Goal: Task Accomplishment & Management: Manage account settings

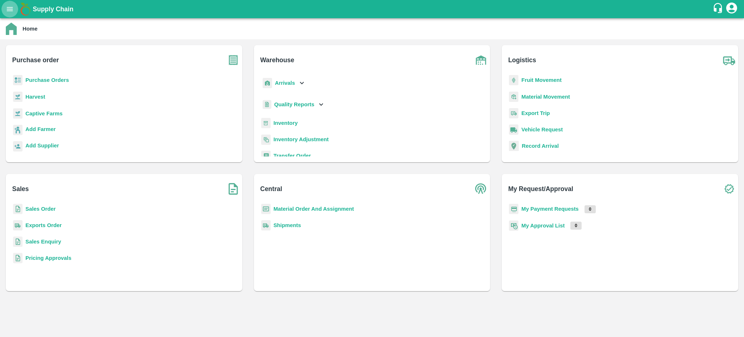
click at [7, 13] on button "open drawer" at bounding box center [9, 9] width 17 height 17
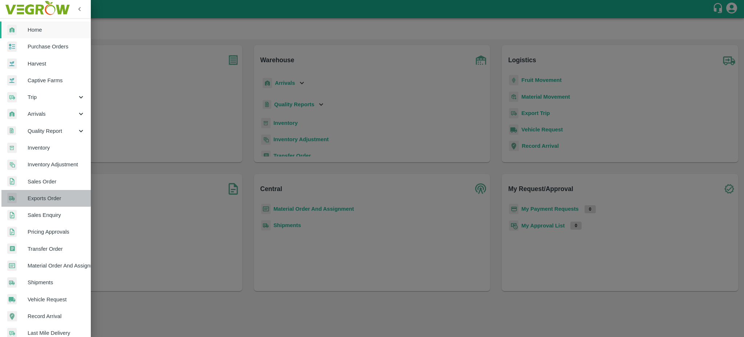
click at [44, 197] on span "Exports Order" at bounding box center [56, 198] width 57 height 8
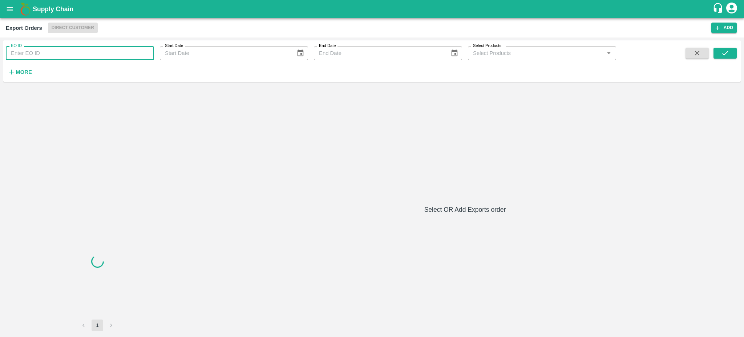
click at [35, 54] on input "EO ID" at bounding box center [80, 53] width 148 height 14
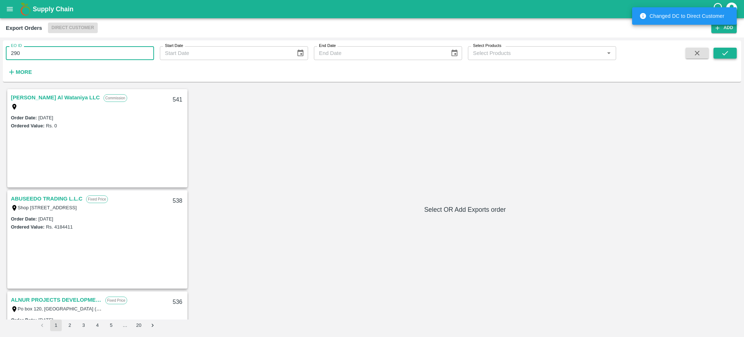
type input "290"
click at [722, 52] on icon "submit" at bounding box center [725, 53] width 8 height 8
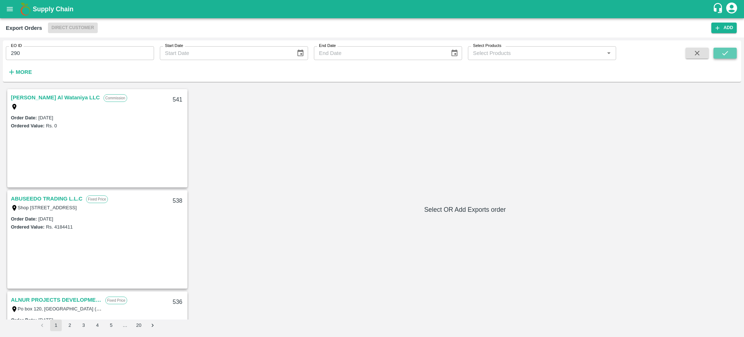
click at [730, 55] on button "submit" at bounding box center [725, 53] width 23 height 11
click at [33, 57] on input "290" at bounding box center [80, 53] width 148 height 14
type input "290"
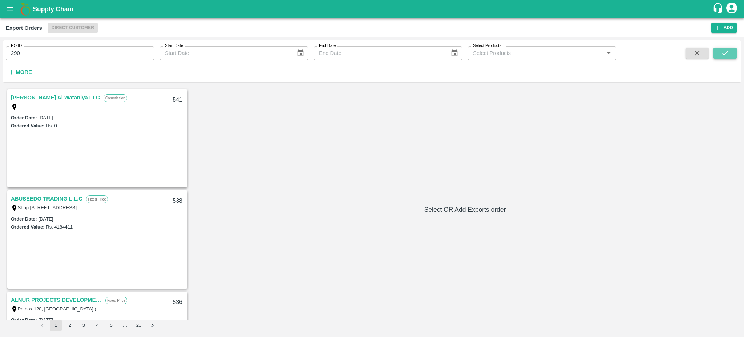
click at [720, 56] on button "submit" at bounding box center [725, 53] width 23 height 11
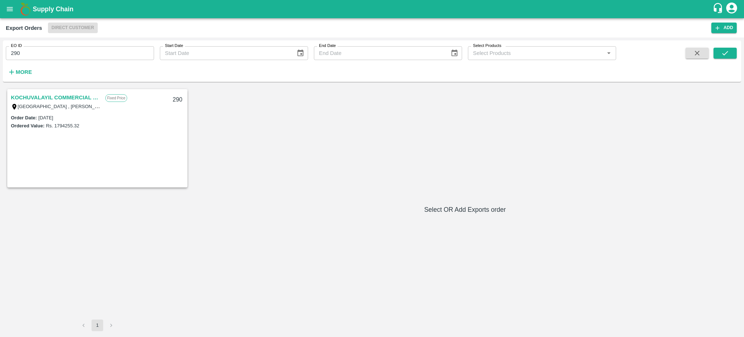
click at [76, 96] on link "KOCHUVALAYIL COMMERCIAL CENTRE LLC" at bounding box center [56, 97] width 91 height 9
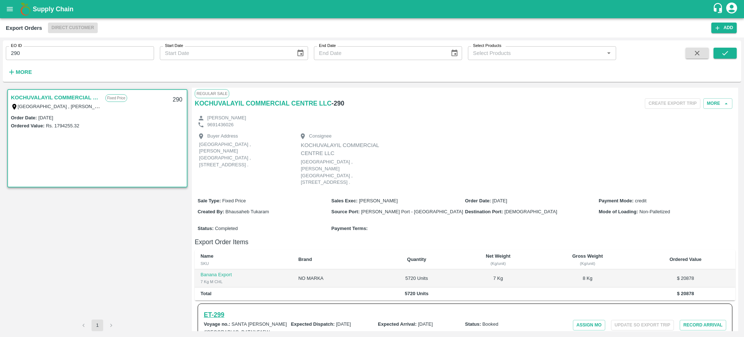
click at [214, 309] on h6 "ET- 299" at bounding box center [214, 314] width 20 height 10
click at [9, 8] on icon "open drawer" at bounding box center [10, 9] width 6 height 4
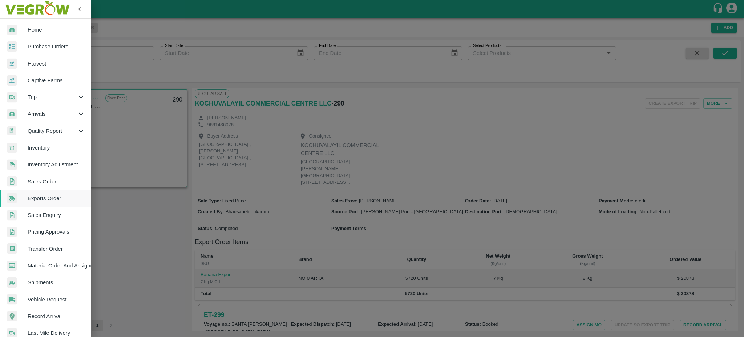
scroll to position [77, 0]
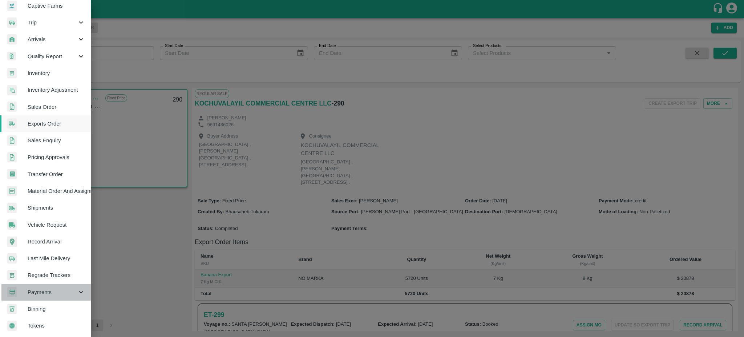
click at [34, 290] on span "Payments" at bounding box center [52, 292] width 49 height 8
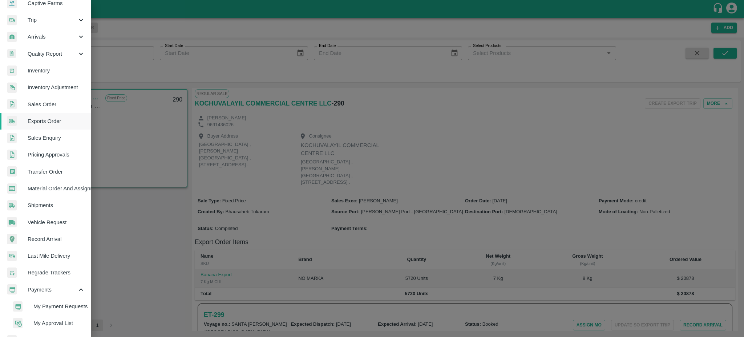
click at [55, 310] on span "My Payment Requests" at bounding box center [59, 306] width 52 height 8
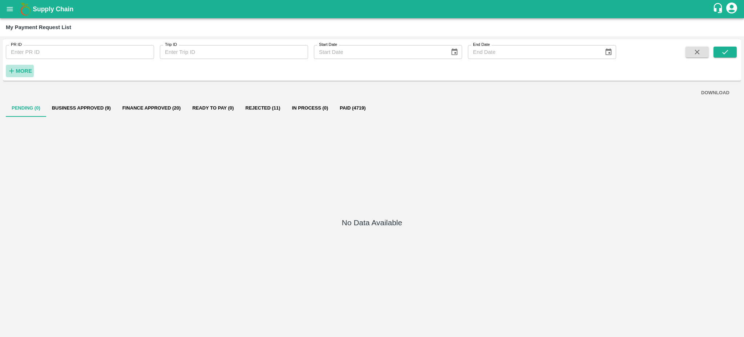
click at [15, 72] on icon "button" at bounding box center [12, 71] width 8 height 8
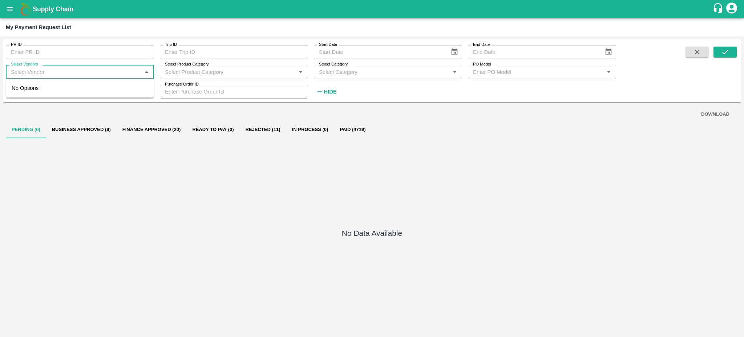
click at [58, 75] on input "Select Vendors" at bounding box center [74, 71] width 132 height 9
click at [49, 88] on div "P F LOGISTICS-Transporter" at bounding box center [49, 88] width 68 height 8
type input "P F LOGISTICS-Transporter"
click at [727, 50] on icon "submit" at bounding box center [725, 52] width 8 height 8
click at [345, 130] on button "Paid (39)" at bounding box center [345, 129] width 33 height 17
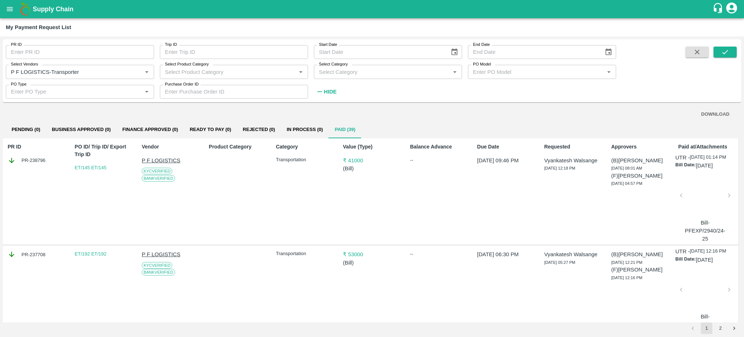
click at [703, 207] on div at bounding box center [705, 197] width 42 height 39
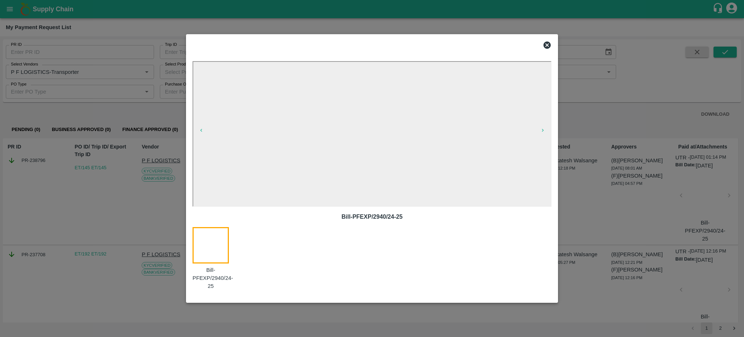
click at [547, 47] on icon at bounding box center [547, 44] width 7 height 7
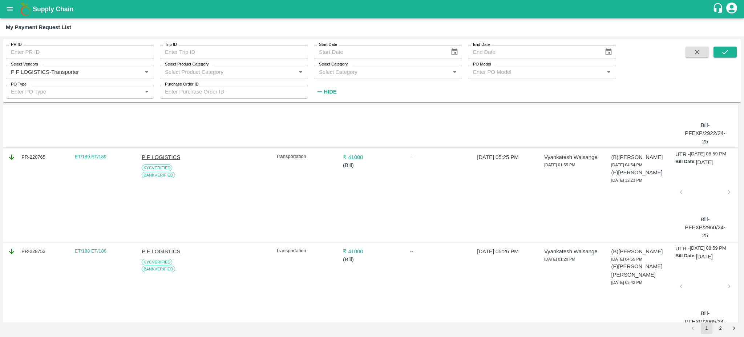
scroll to position [490, 0]
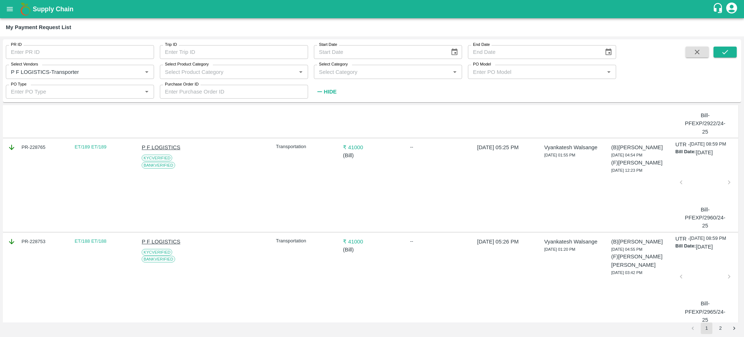
click at [704, 204] on div at bounding box center [705, 184] width 42 height 39
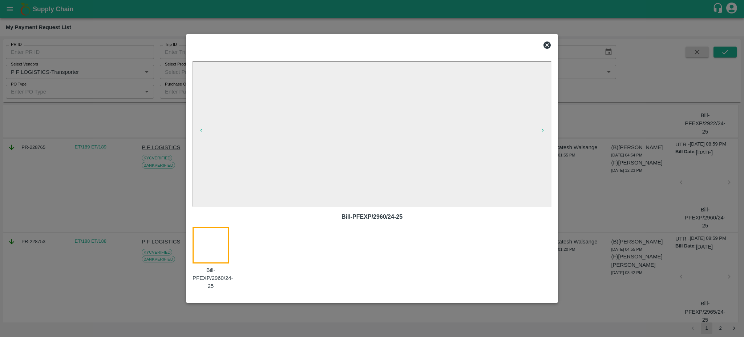
click at [549, 44] on icon at bounding box center [547, 44] width 7 height 7
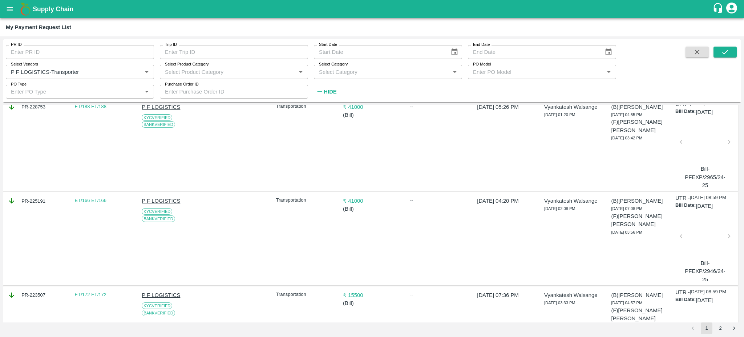
scroll to position [615, 0]
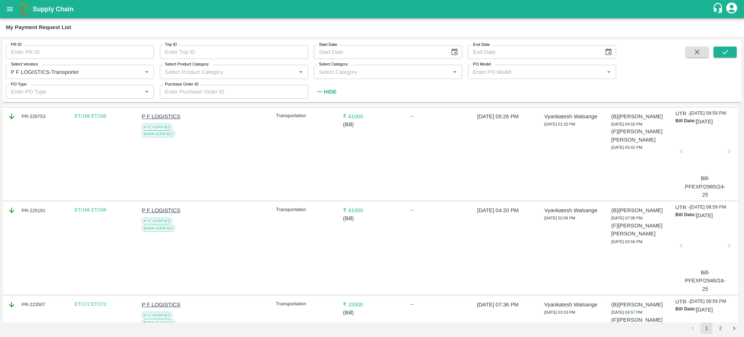
click at [701, 173] on div at bounding box center [705, 153] width 42 height 39
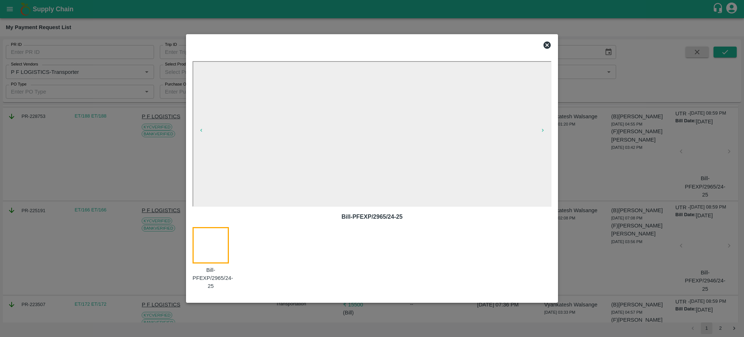
click at [548, 45] on icon at bounding box center [547, 44] width 7 height 7
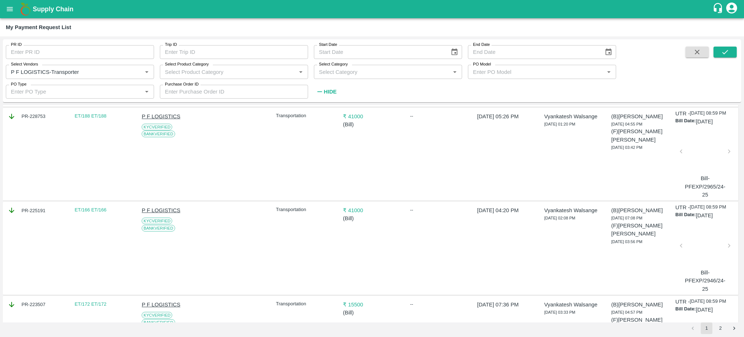
click at [696, 267] on div at bounding box center [705, 247] width 42 height 39
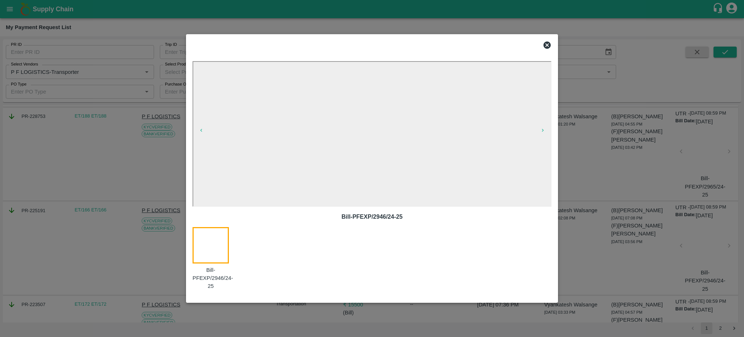
click at [548, 44] on icon at bounding box center [547, 45] width 9 height 9
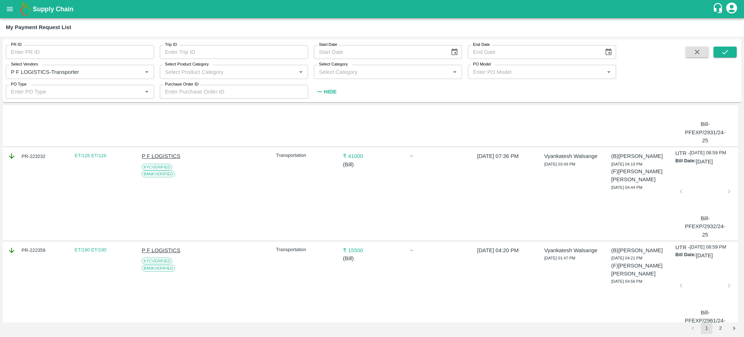
scroll to position [947, 0]
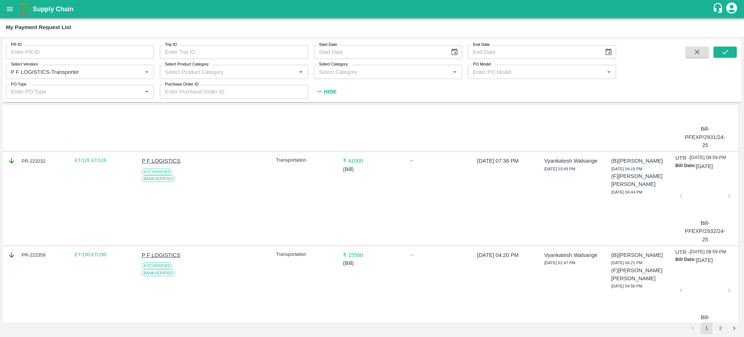
click at [698, 123] on div at bounding box center [705, 104] width 42 height 39
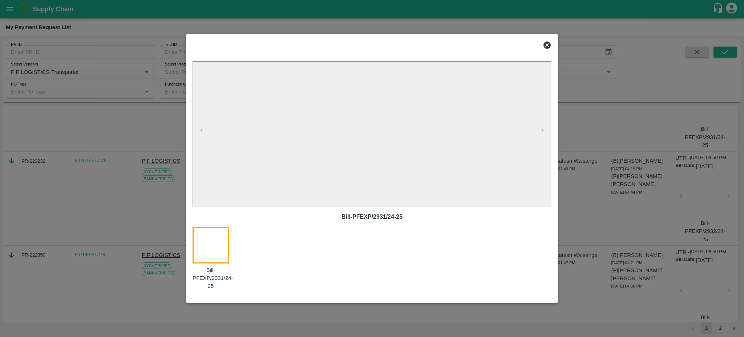
click at [548, 48] on icon at bounding box center [547, 44] width 7 height 7
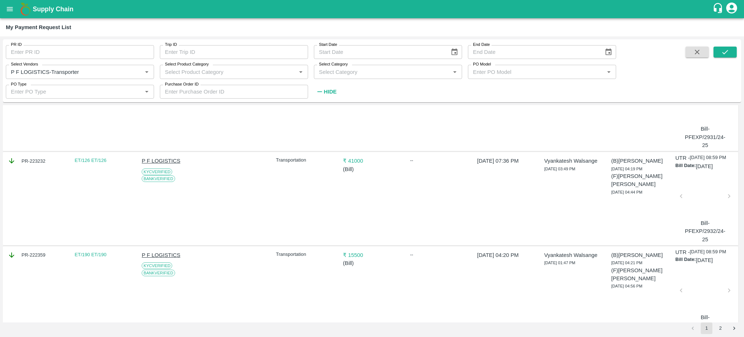
click at [695, 217] on div at bounding box center [705, 198] width 42 height 39
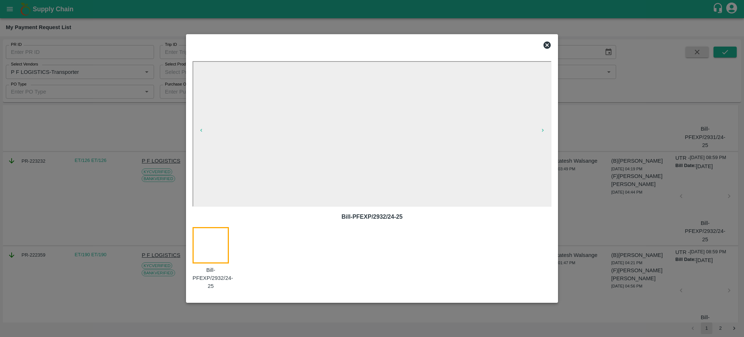
click at [546, 46] on icon at bounding box center [547, 44] width 7 height 7
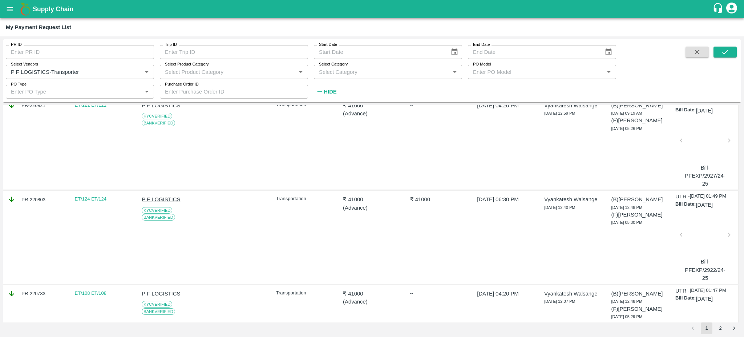
scroll to position [1404, 0]
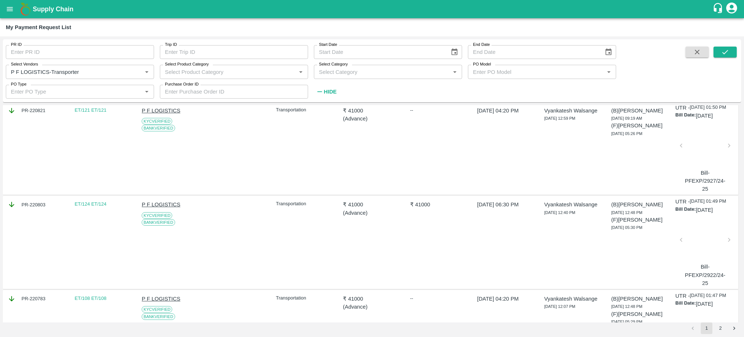
click at [700, 167] on div at bounding box center [705, 147] width 42 height 39
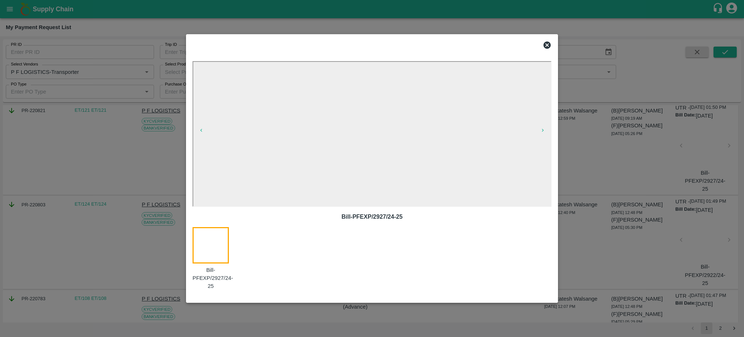
click at [543, 53] on div "Bill-PFEXP/2927/24-25 Bill-PFEXP/2927/24-25" at bounding box center [372, 175] width 365 height 246
click at [545, 48] on icon at bounding box center [547, 44] width 7 height 7
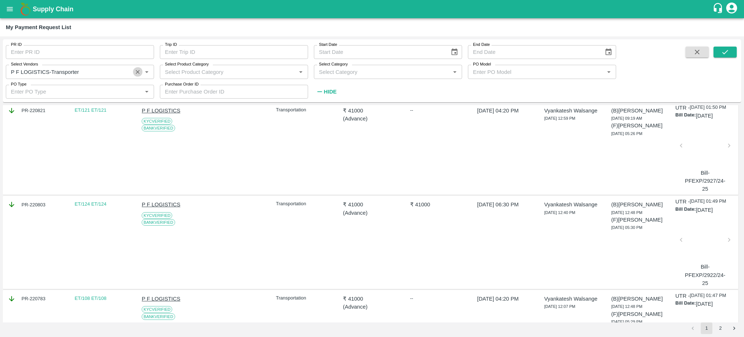
click at [137, 72] on icon "Clear" at bounding box center [137, 71] width 7 height 7
click at [72, 55] on input "PR ID" at bounding box center [80, 52] width 148 height 14
paste input "238796"
click at [732, 47] on button "submit" at bounding box center [725, 52] width 23 height 11
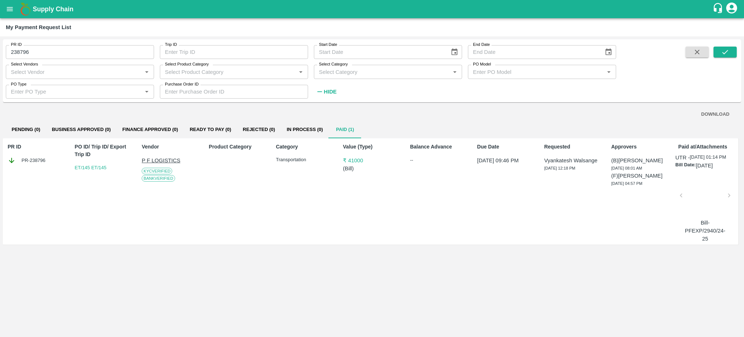
click at [703, 211] on div at bounding box center [705, 197] width 42 height 39
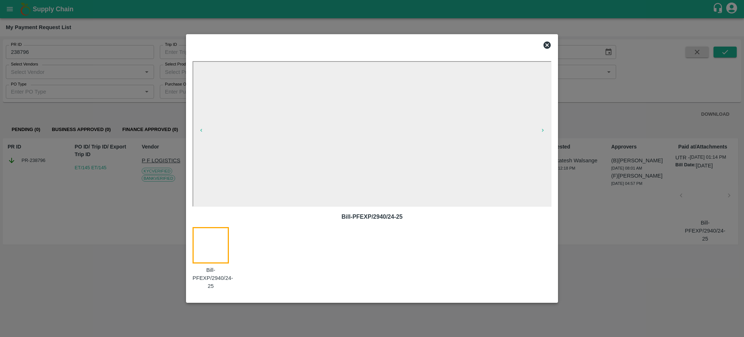
click at [547, 39] on div at bounding box center [372, 45] width 365 height 15
click at [547, 47] on icon at bounding box center [547, 44] width 7 height 7
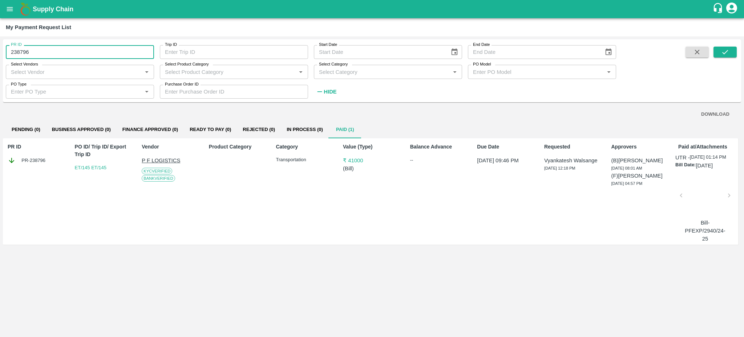
click at [55, 46] on input "238796" at bounding box center [80, 52] width 148 height 14
type input "238796"
paste input "text"
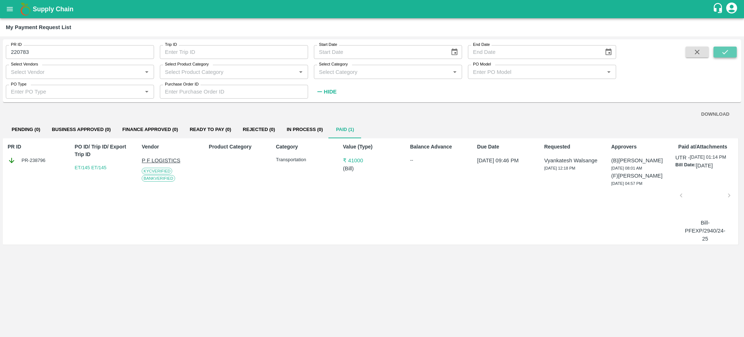
click at [723, 48] on icon "submit" at bounding box center [725, 52] width 8 height 8
click at [704, 198] on div at bounding box center [705, 197] width 42 height 39
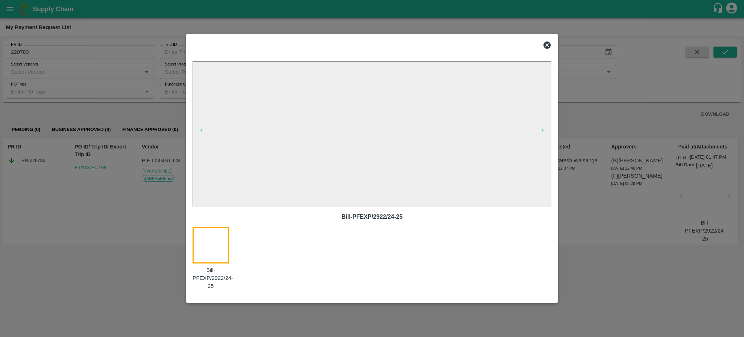
click at [89, 183] on div at bounding box center [372, 168] width 744 height 337
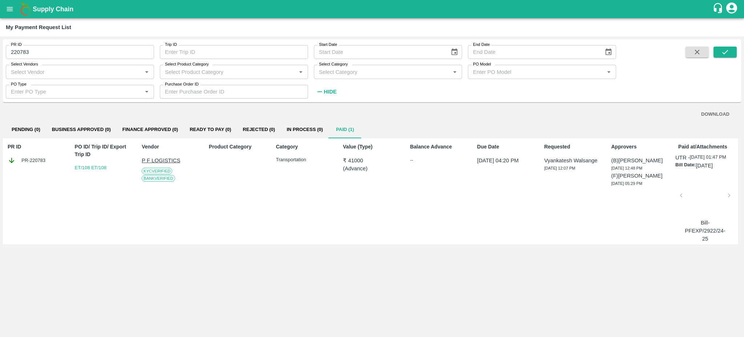
click at [24, 159] on div "PR-220783" at bounding box center [37, 160] width 58 height 8
copy div "PR-220783"
click at [44, 58] on input "220783" at bounding box center [80, 52] width 148 height 14
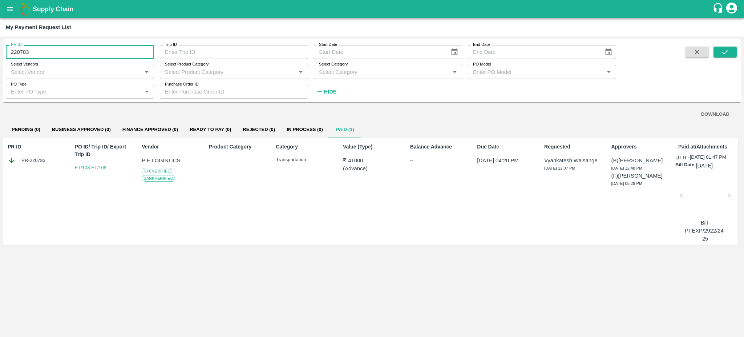
click at [44, 58] on input "220783" at bounding box center [80, 52] width 148 height 14
type input "220783"
click at [6, 11] on icon "open drawer" at bounding box center [10, 9] width 8 height 8
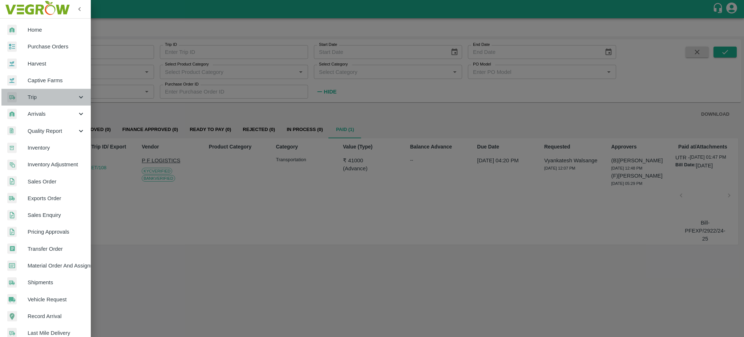
click at [45, 93] on span "Trip" at bounding box center [52, 97] width 49 height 8
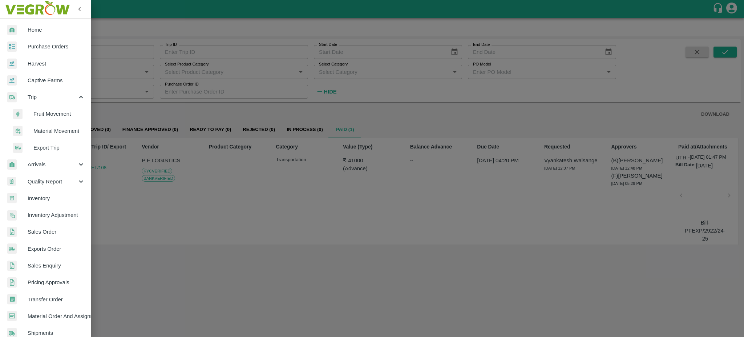
click at [59, 145] on span "Export Trip" at bounding box center [59, 148] width 52 height 8
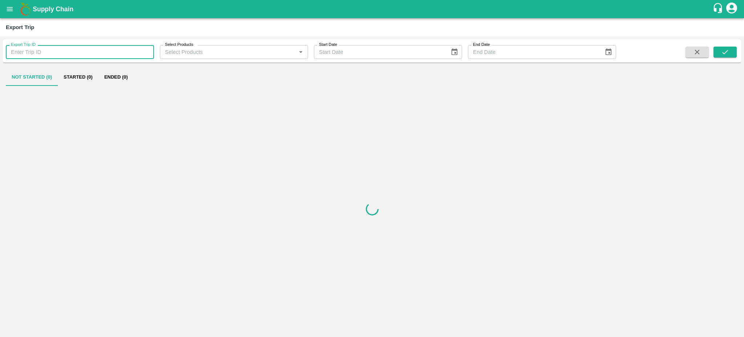
click at [44, 52] on input "Export Trip ID" at bounding box center [80, 52] width 148 height 14
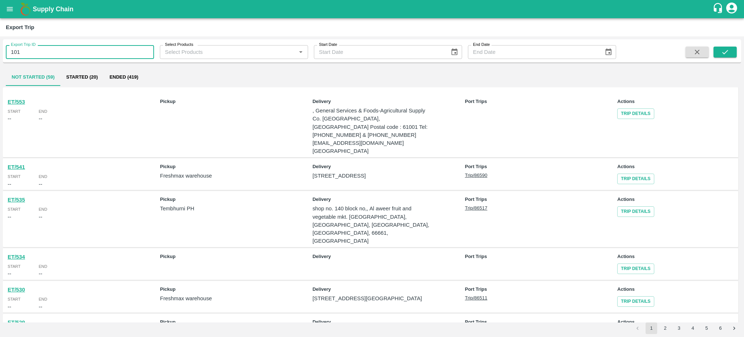
type input "101"
click at [9, 6] on icon "open drawer" at bounding box center [10, 9] width 8 height 8
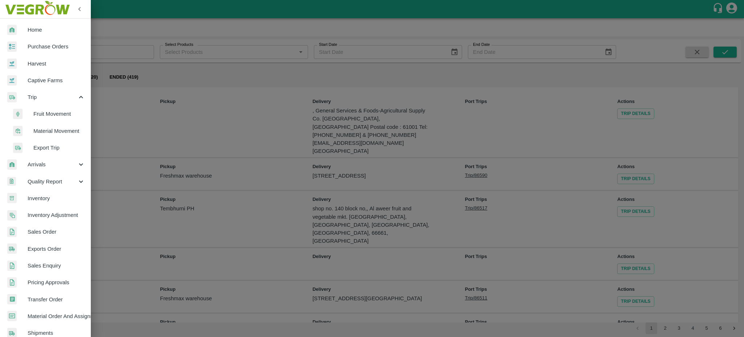
click at [55, 147] on span "Export Trip" at bounding box center [59, 148] width 52 height 8
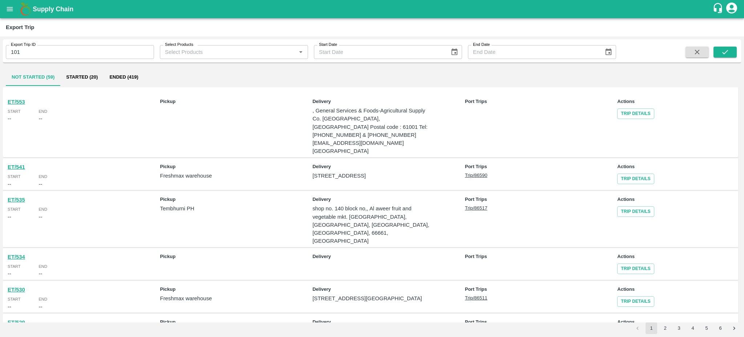
click at [9, 8] on icon "open drawer" at bounding box center [10, 9] width 8 height 8
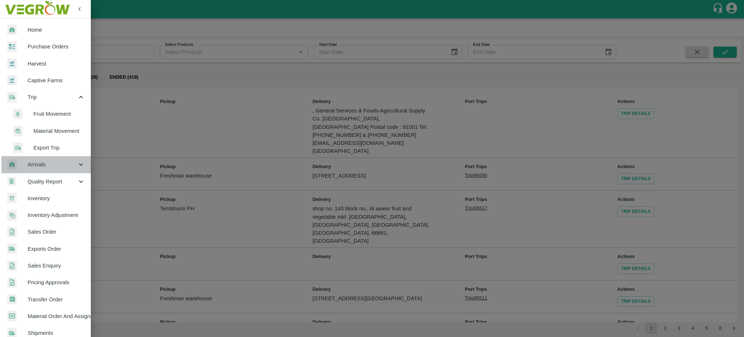
click at [79, 167] on icon at bounding box center [81, 164] width 8 height 8
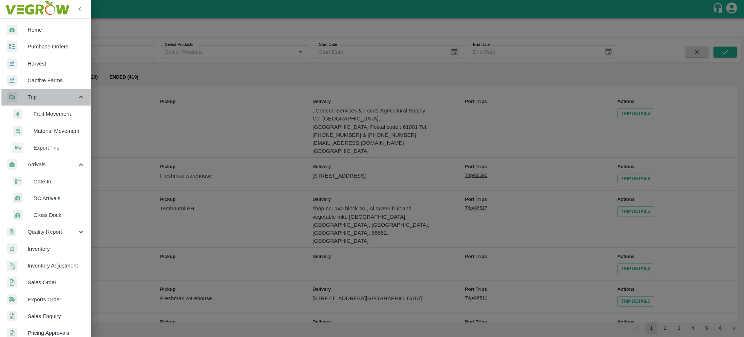
click at [80, 101] on icon at bounding box center [81, 97] width 8 height 8
click at [63, 96] on span "Trip" at bounding box center [52, 97] width 49 height 8
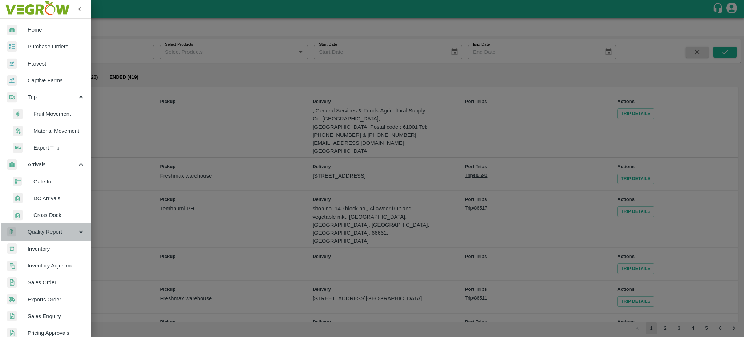
click at [79, 231] on icon at bounding box center [81, 232] width 8 height 8
click at [130, 122] on div at bounding box center [372, 168] width 744 height 337
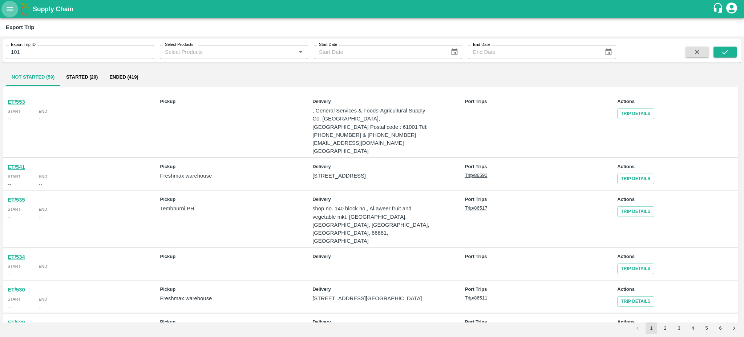
click at [11, 5] on icon "open drawer" at bounding box center [10, 9] width 8 height 8
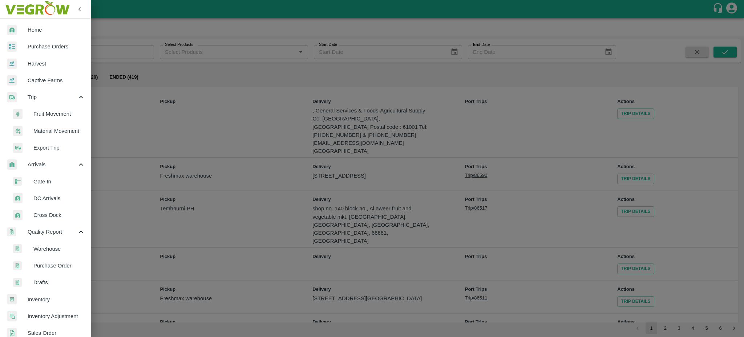
click at [57, 118] on span "Fruit Movement" at bounding box center [59, 114] width 52 height 8
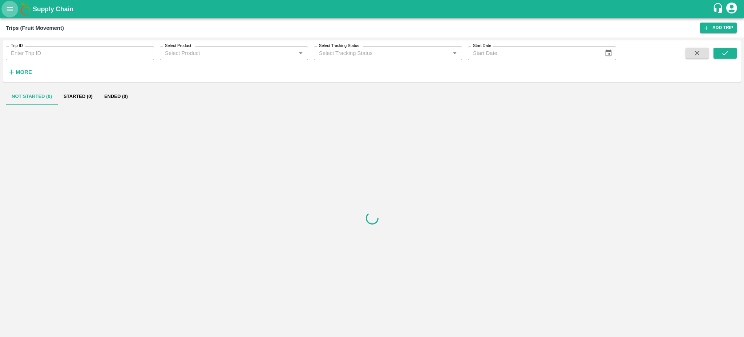
click at [8, 9] on icon "open drawer" at bounding box center [10, 9] width 6 height 4
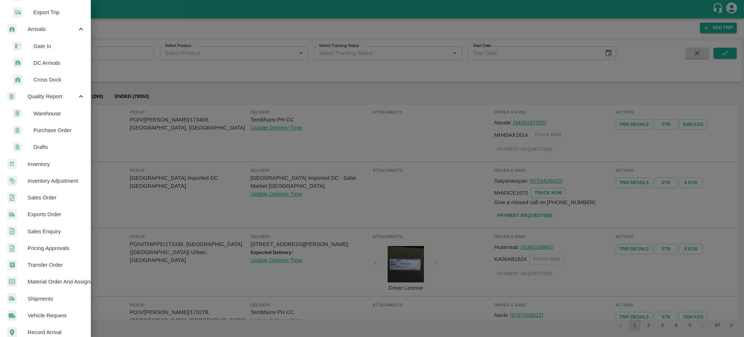
scroll to position [135, 0]
click at [41, 217] on span "Exports Order" at bounding box center [56, 214] width 57 height 8
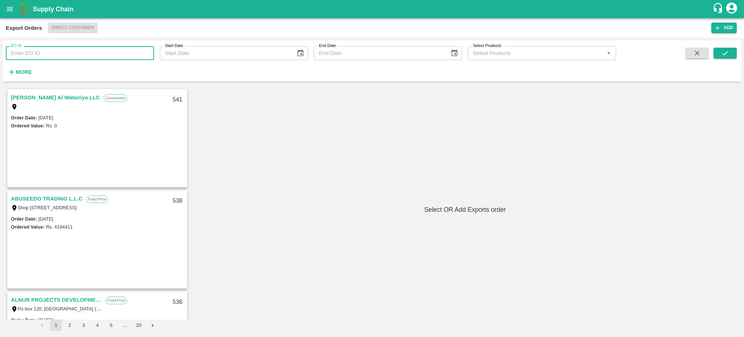
click at [35, 54] on input "EO ID" at bounding box center [80, 53] width 148 height 14
type input "101"
click at [725, 56] on icon "submit" at bounding box center [725, 53] width 8 height 8
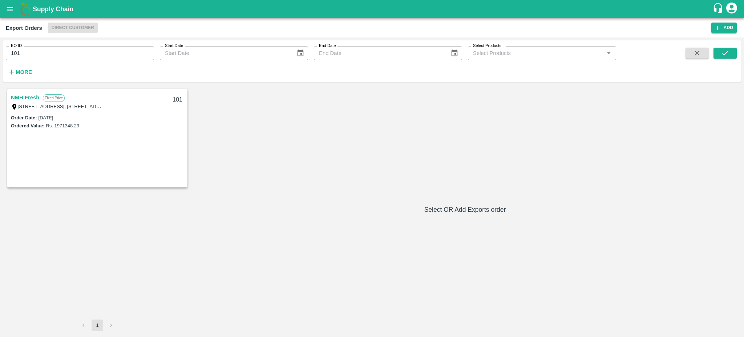
click at [20, 96] on link "NMH Fresh" at bounding box center [25, 97] width 28 height 9
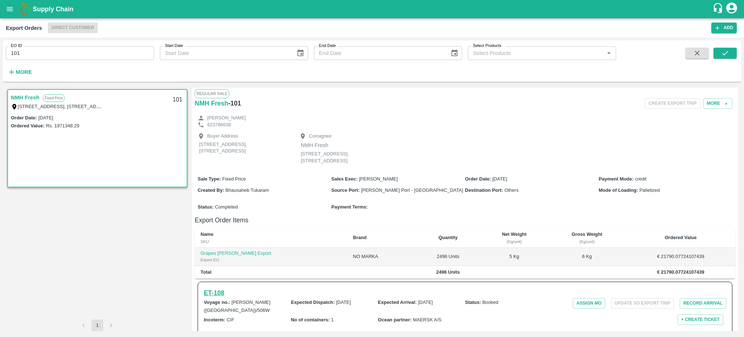
click at [211, 291] on h6 "ET- 108" at bounding box center [214, 292] width 20 height 10
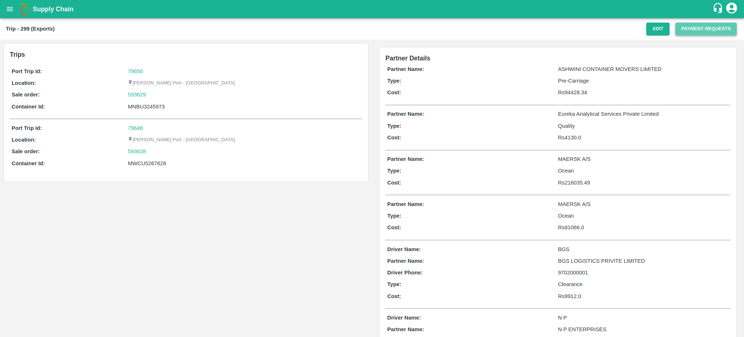
click at [693, 33] on button "Payment Requests" at bounding box center [706, 29] width 61 height 13
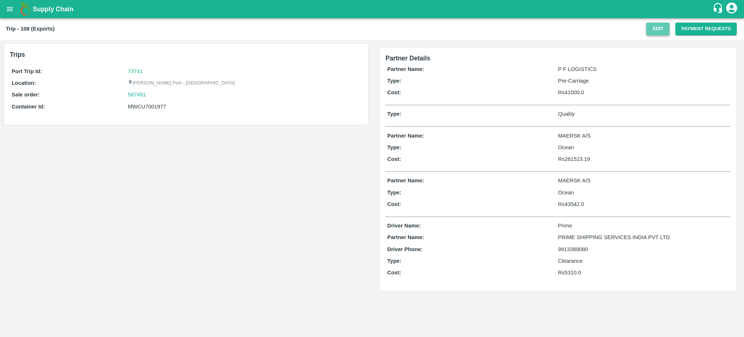
click at [652, 29] on button "Edit" at bounding box center [658, 29] width 23 height 13
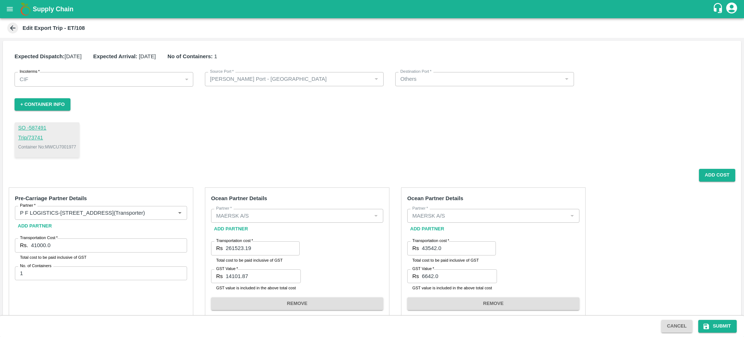
click at [9, 27] on icon at bounding box center [13, 28] width 8 height 8
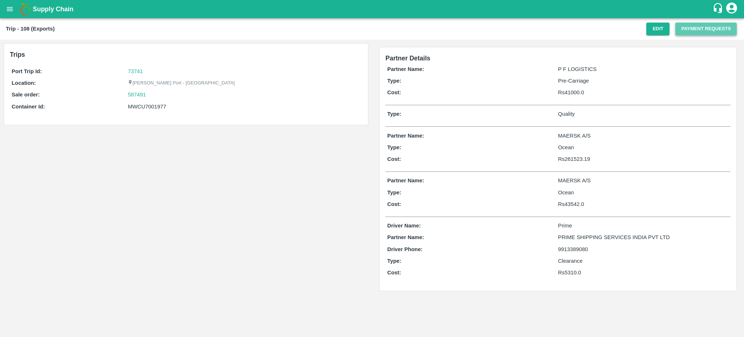
click at [702, 30] on button "Payment Requests" at bounding box center [706, 29] width 61 height 13
